Goal: Task Accomplishment & Management: Manage account settings

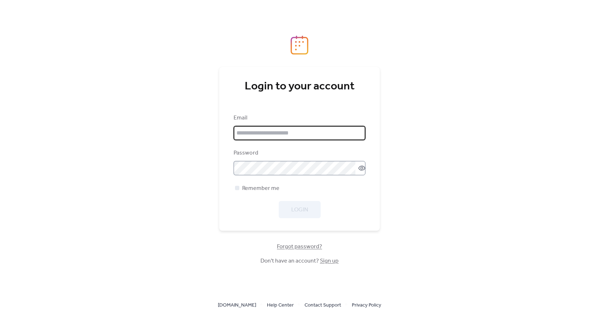
type input "**********"
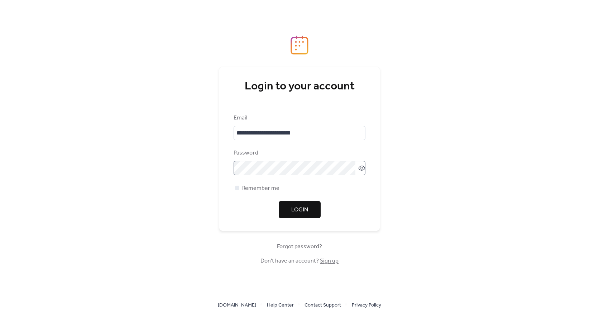
click at [360, 169] on icon at bounding box center [361, 168] width 3 height 3
click at [303, 207] on span "Login" at bounding box center [299, 210] width 17 height 9
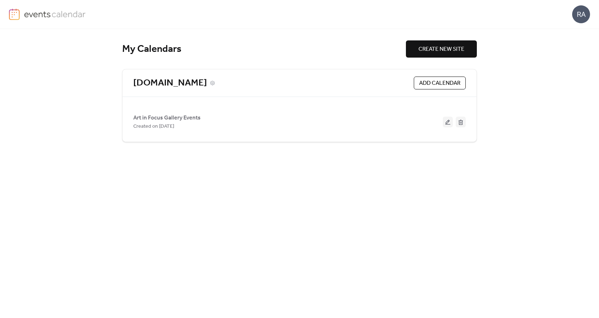
click at [168, 86] on link "[DOMAIN_NAME]" at bounding box center [170, 83] width 74 height 12
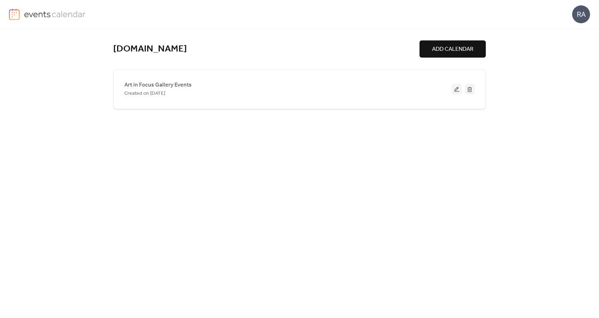
click at [463, 47] on span "ADD CALENDAR" at bounding box center [452, 49] width 41 height 9
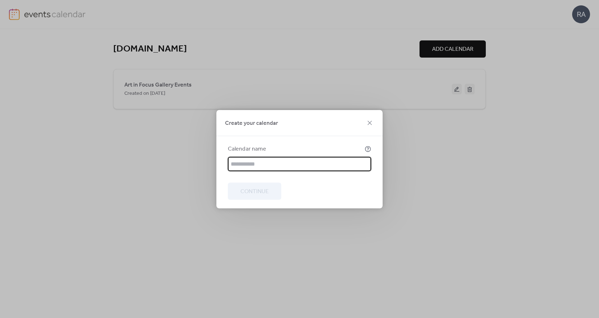
click at [253, 165] on input "text" at bounding box center [299, 164] width 143 height 14
type input "**********"
click at [259, 189] on span "Continue" at bounding box center [254, 191] width 28 height 9
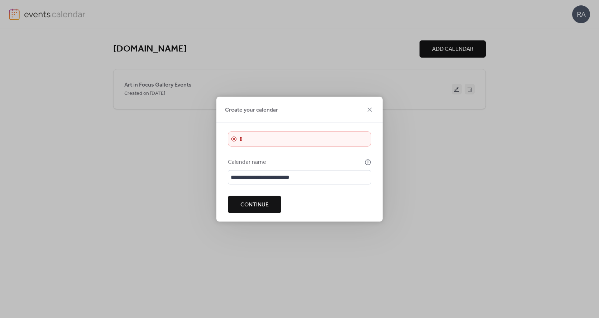
click at [260, 205] on span "Continue" at bounding box center [254, 205] width 28 height 9
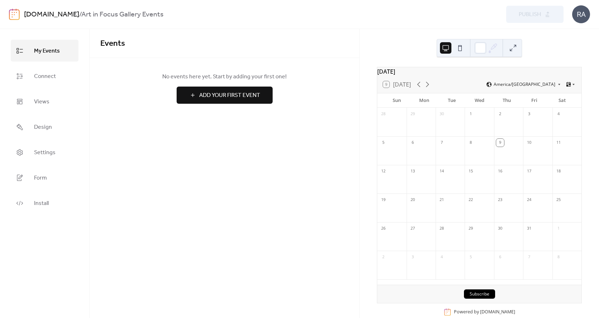
click at [13, 14] on img at bounding box center [14, 14] width 11 height 11
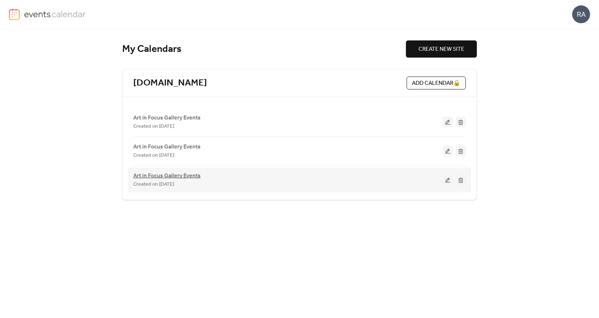
click at [162, 177] on span "Art in Focus Gallery Events" at bounding box center [166, 176] width 67 height 9
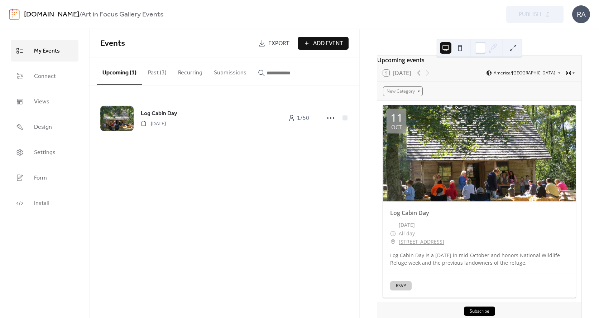
scroll to position [45, 0]
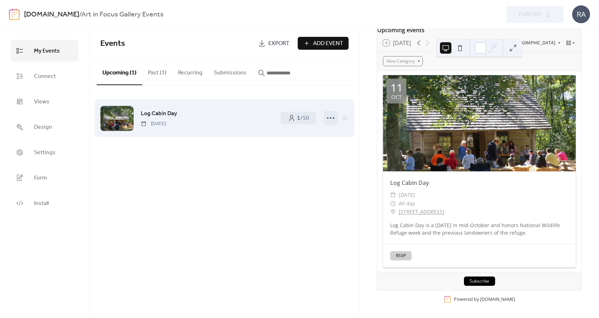
click at [333, 119] on icon at bounding box center [330, 117] width 11 height 11
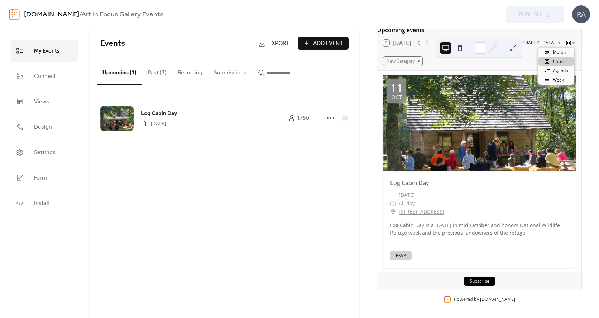
click at [568, 43] on icon at bounding box center [568, 43] width 4 height 4
click at [391, 225] on div "Log Cabin Day is a [DATE] in mid-October and honors National Wildlife Refuge we…" at bounding box center [479, 229] width 193 height 15
click at [40, 127] on span "Design" at bounding box center [43, 127] width 18 height 11
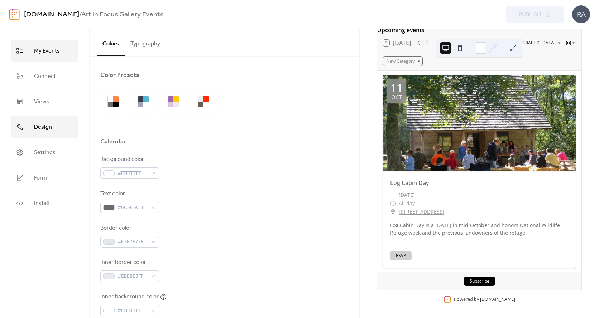
click at [35, 51] on span "My Events" at bounding box center [47, 50] width 26 height 11
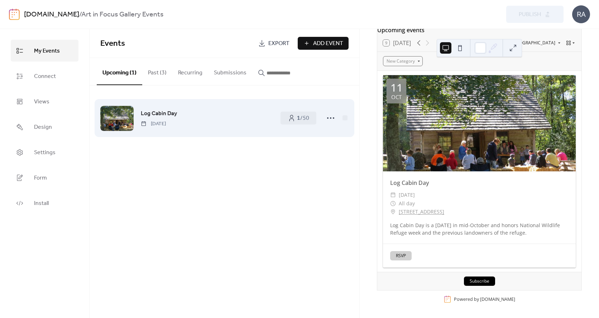
click at [117, 117] on div at bounding box center [116, 118] width 33 height 25
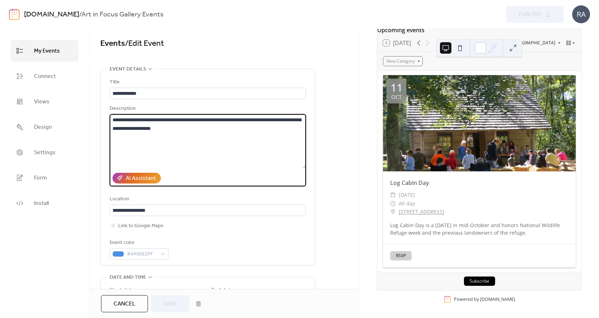
click at [112, 119] on textarea "**********" at bounding box center [208, 141] width 196 height 54
drag, startPoint x: 144, startPoint y: 119, endPoint x: 210, endPoint y: 126, distance: 66.3
click at [210, 126] on textarea "**********" at bounding box center [208, 141] width 196 height 54
type textarea "**********"
click at [169, 301] on span "Save" at bounding box center [169, 304] width 13 height 9
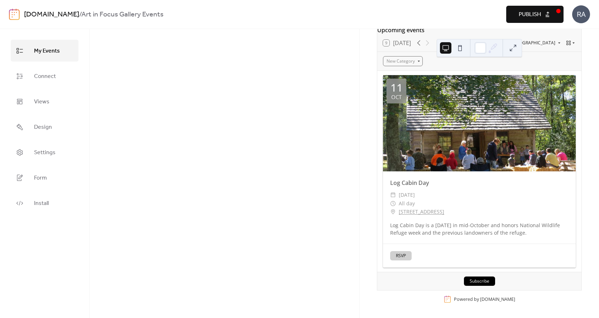
scroll to position [37, 0]
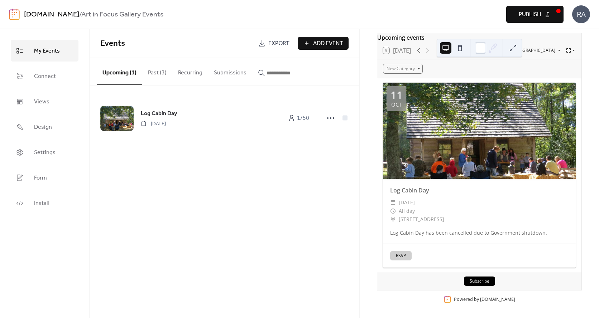
click at [525, 16] on span "Publish" at bounding box center [530, 14] width 22 height 9
drag, startPoint x: 399, startPoint y: 253, endPoint x: 289, endPoint y: 150, distance: 150.8
click at [289, 150] on div "Log Cabin Day [DATE] 1 / 50" at bounding box center [225, 118] width 270 height 65
click at [428, 191] on div "Log Cabin Day" at bounding box center [479, 190] width 193 height 9
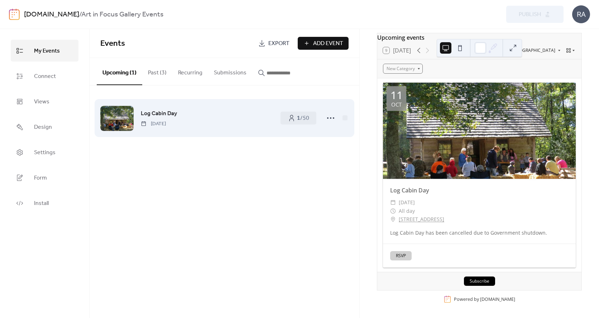
click at [130, 114] on div at bounding box center [116, 118] width 33 height 25
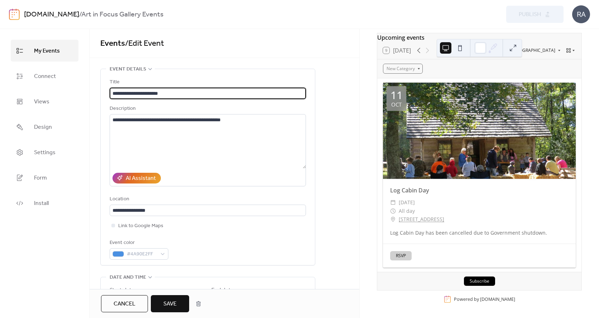
type input "**********"
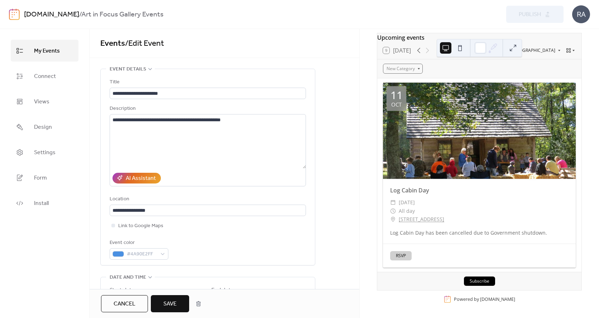
click at [176, 303] on span "Save" at bounding box center [169, 304] width 13 height 9
